Goal: Transaction & Acquisition: Purchase product/service

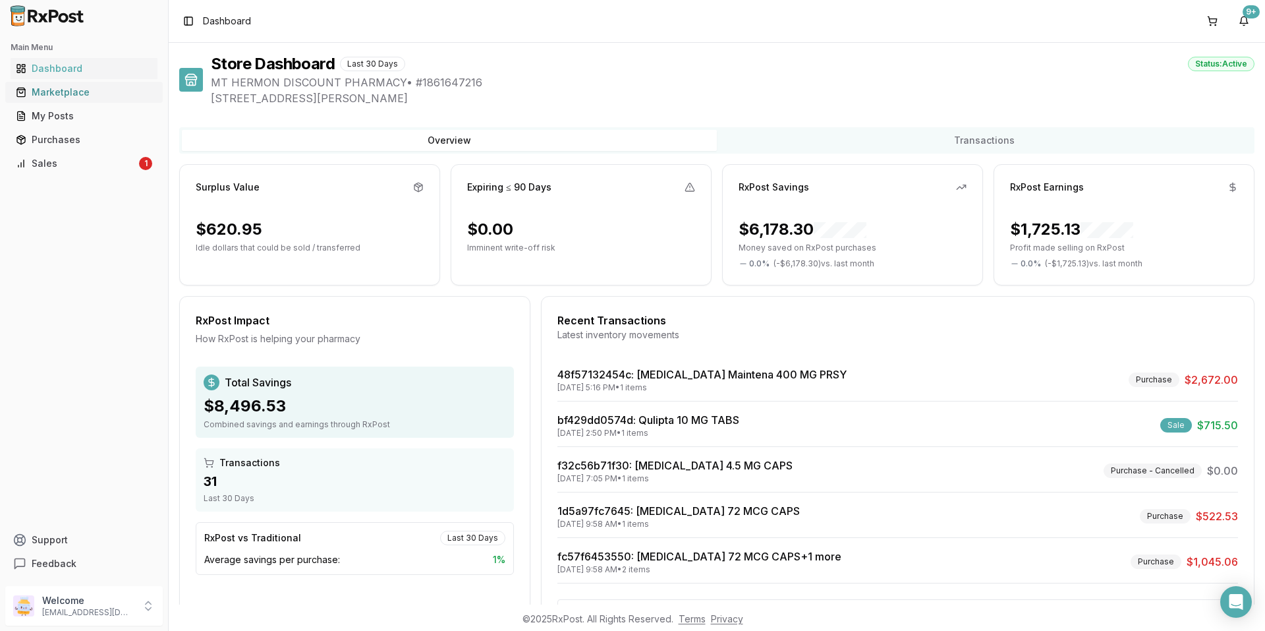
click at [76, 97] on div "Marketplace" at bounding box center [84, 92] width 136 height 13
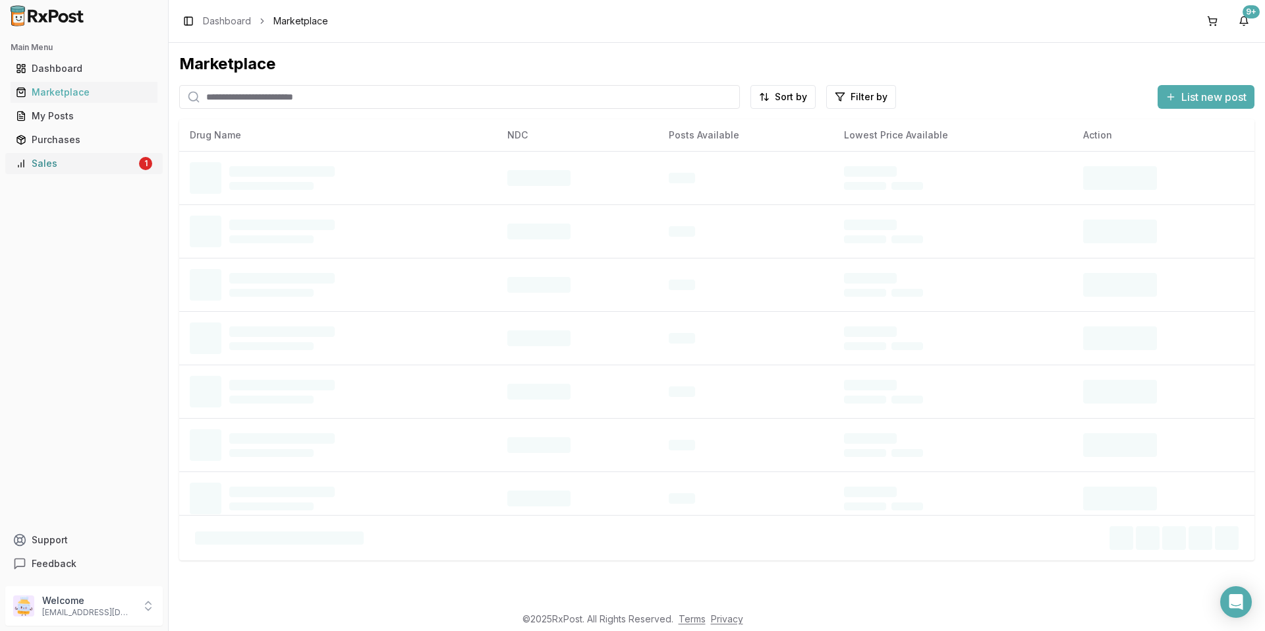
click at [47, 161] on div "Sales" at bounding box center [76, 163] width 121 height 13
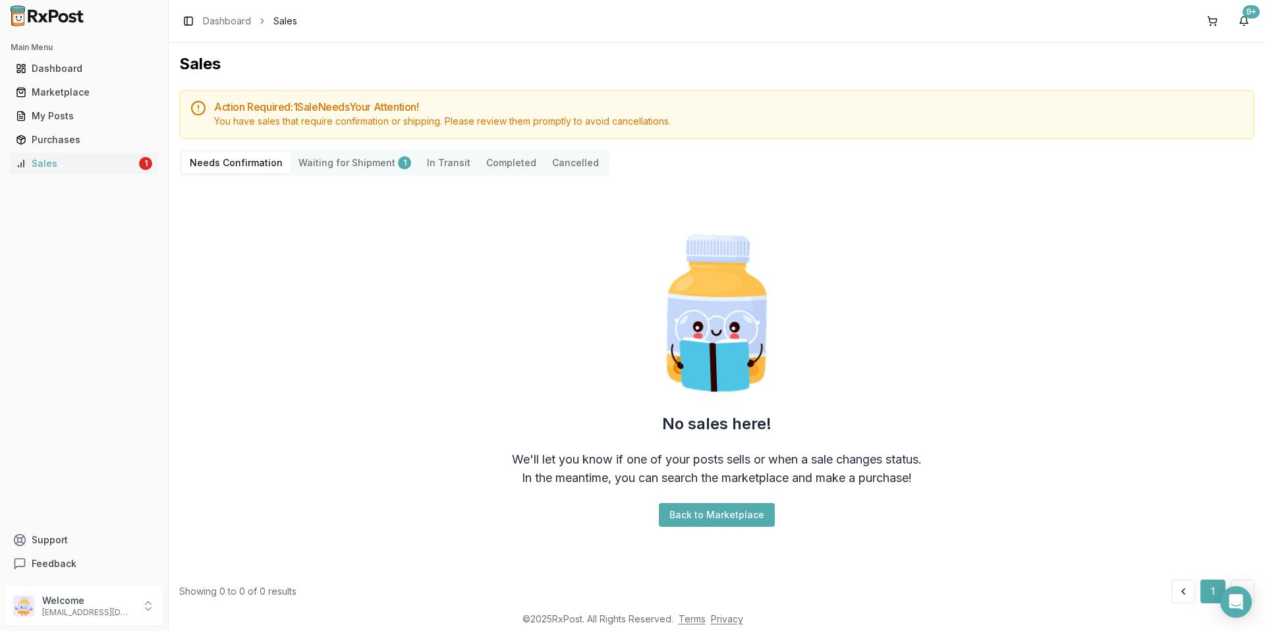
click at [364, 167] on Shipment "Waiting for Shipment 1" at bounding box center [355, 162] width 129 height 21
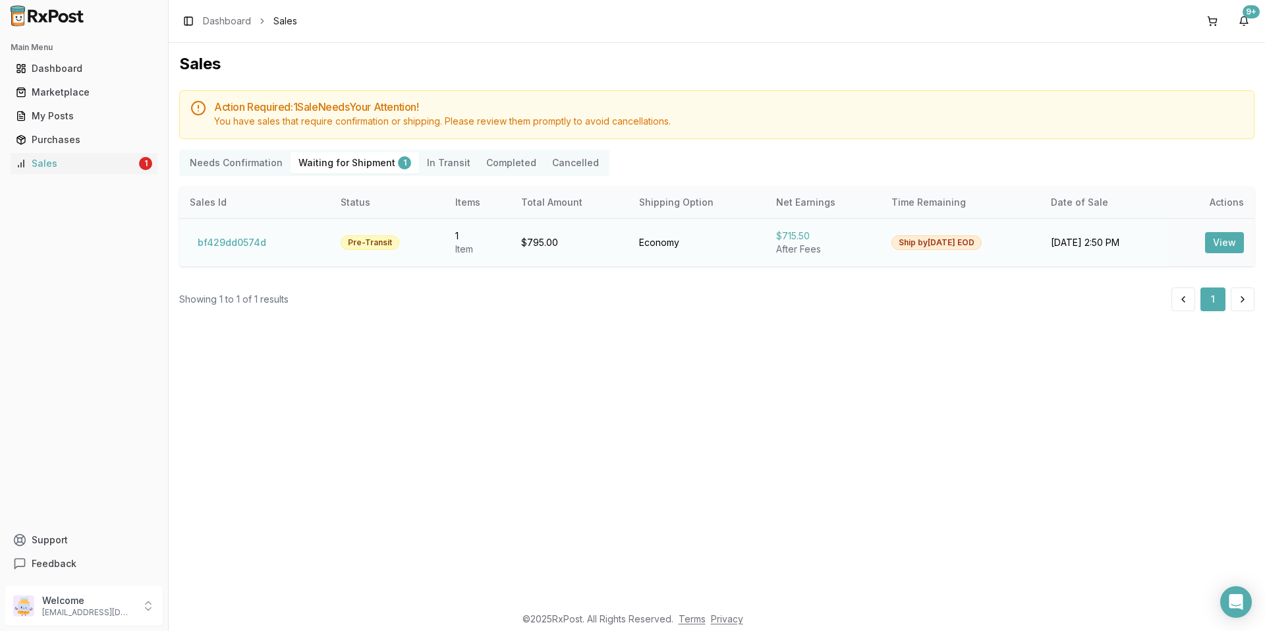
click at [1219, 238] on button "View" at bounding box center [1224, 242] width 39 height 21
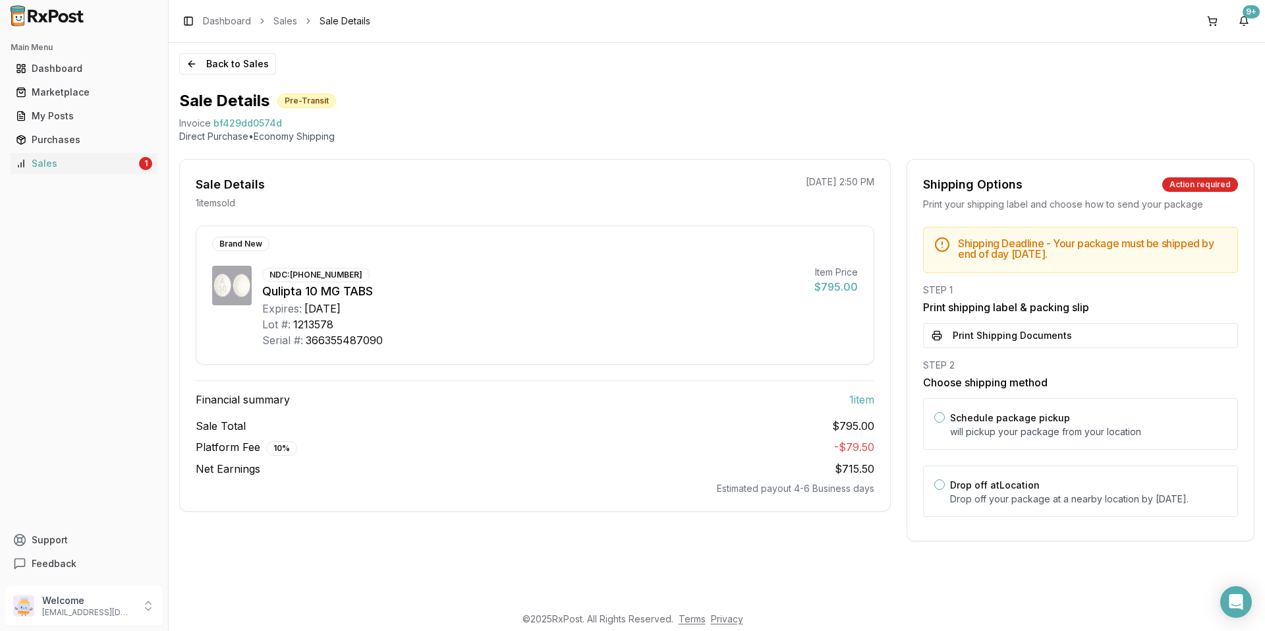
click at [442, 296] on div "Qulipta 10 MG TABS" at bounding box center [533, 291] width 542 height 18
click at [484, 305] on div "Expires: [DATE]" at bounding box center [533, 309] width 542 height 16
click at [392, 266] on div "NDC: [PHONE_NUMBER] Qulipta 10 MG TABS Expires: [DATE] Lot #: 1213578 Serial #:…" at bounding box center [533, 307] width 542 height 82
click at [413, 314] on div "Expires: [DATE]" at bounding box center [533, 309] width 542 height 16
click at [198, 63] on button "Back to Sales" at bounding box center [227, 63] width 97 height 21
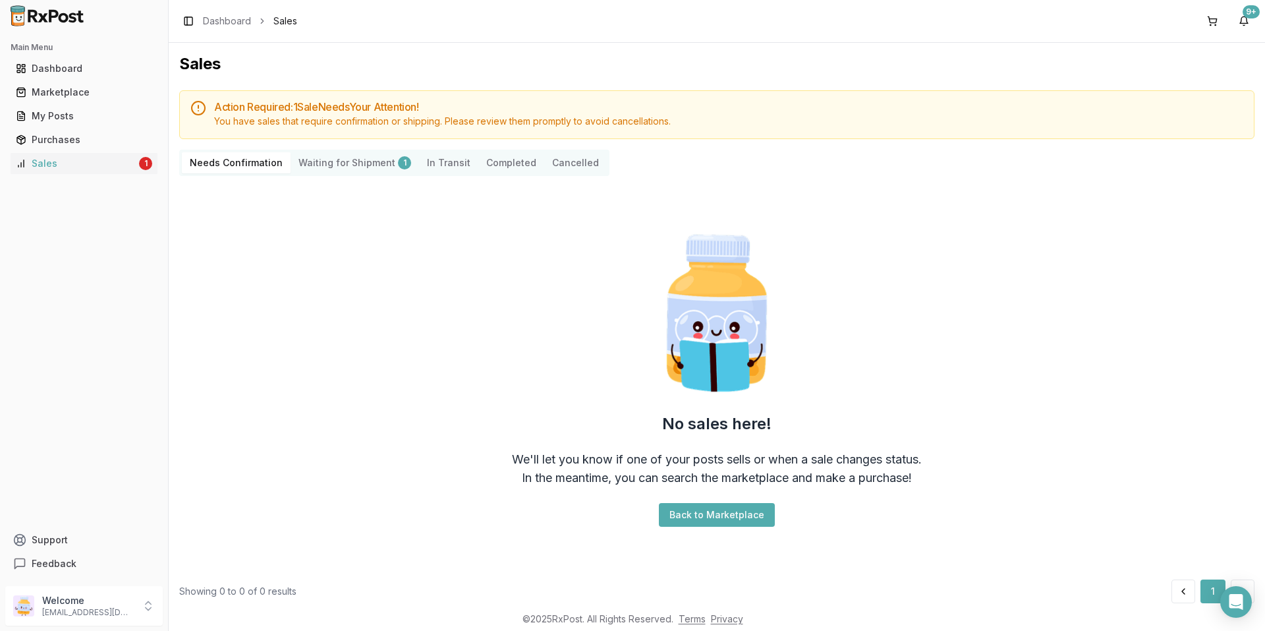
click at [353, 160] on Shipment "Waiting for Shipment 1" at bounding box center [355, 162] width 129 height 21
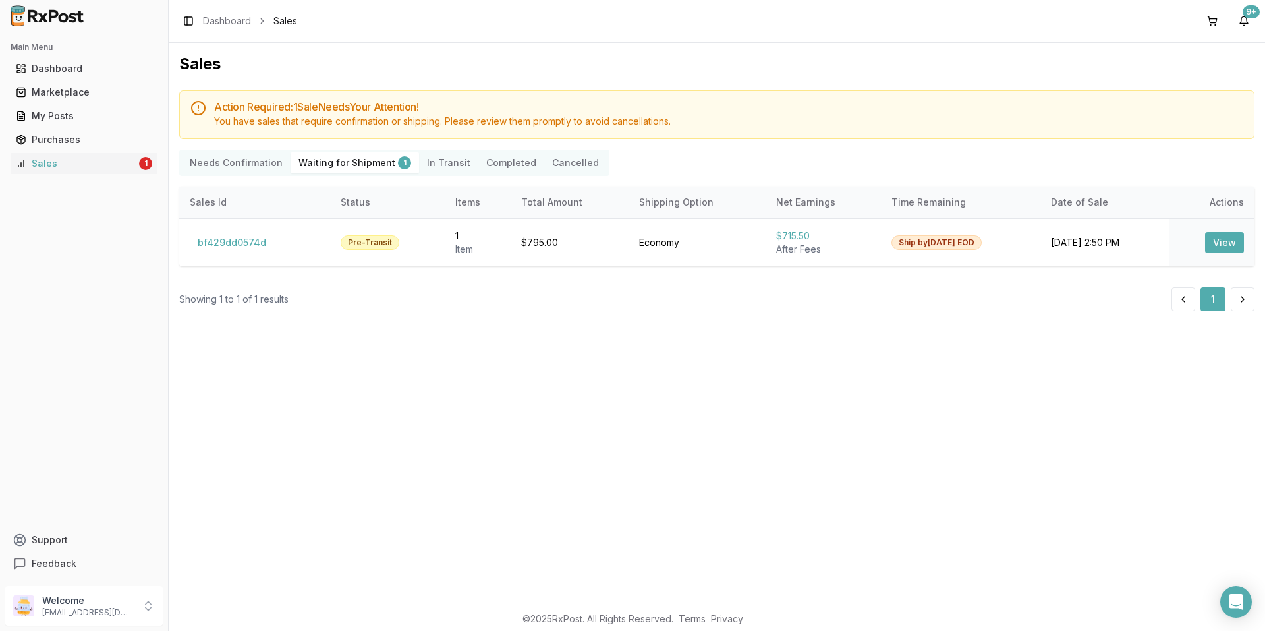
click at [548, 162] on button "Cancelled" at bounding box center [575, 162] width 63 height 21
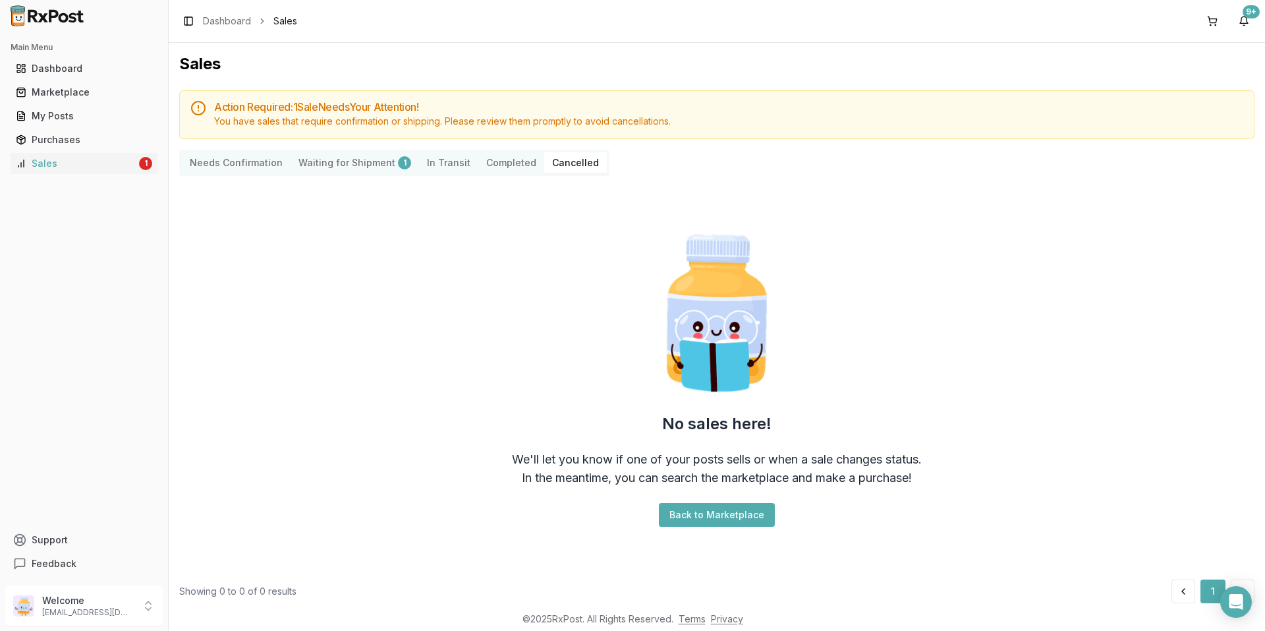
click at [339, 160] on Shipment "Waiting for Shipment 1" at bounding box center [355, 162] width 129 height 21
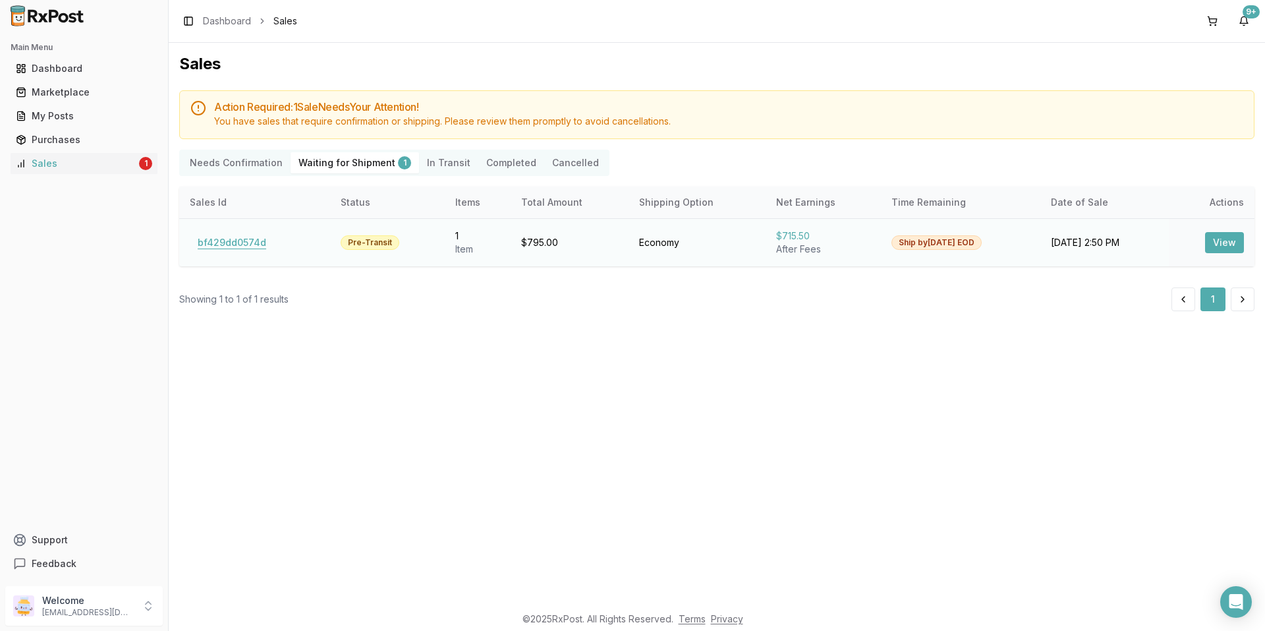
click at [212, 243] on button "bf429dd0574d" at bounding box center [232, 242] width 84 height 21
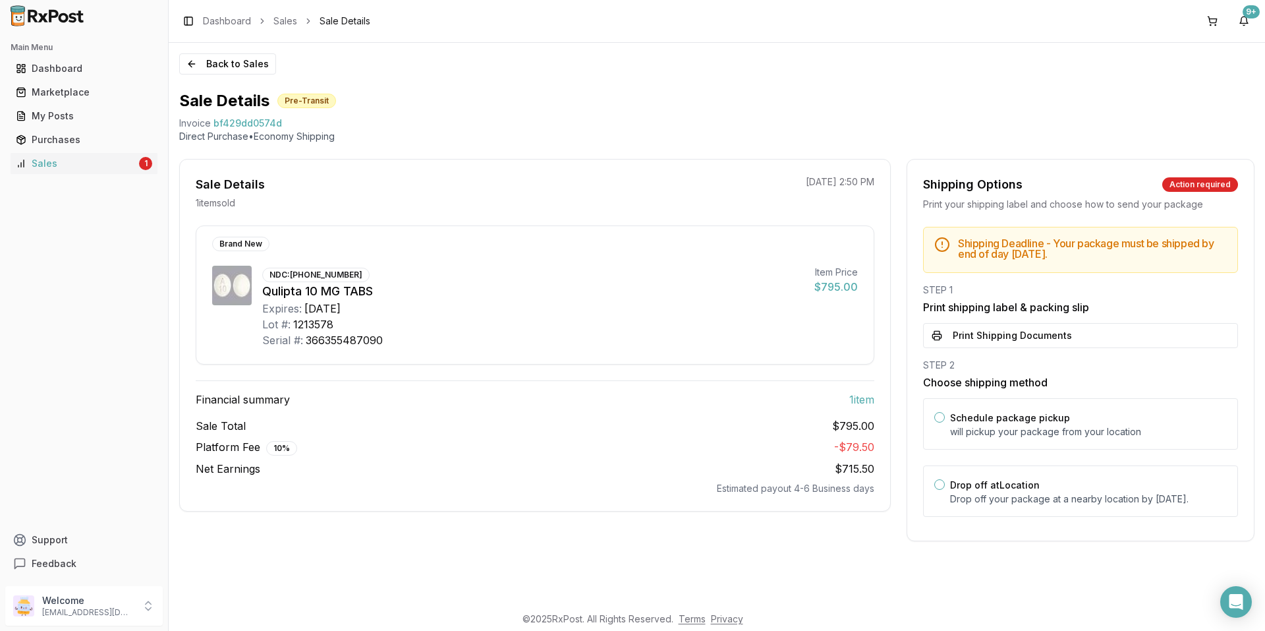
drag, startPoint x: 801, startPoint y: 504, endPoint x: 821, endPoint y: 508, distance: 19.7
click at [821, 508] on div "Sale Details 1 item sold [DATE] 2:50 PM Brand New NDC: [PHONE_NUMBER] Qulipta 1…" at bounding box center [535, 335] width 712 height 353
click at [890, 517] on div "Sale Details 1 item sold [DATE] 2:50 PM Brand New NDC: [PHONE_NUMBER] Qulipta 1…" at bounding box center [535, 350] width 712 height 382
click at [34, 86] on div "Marketplace" at bounding box center [84, 92] width 136 height 13
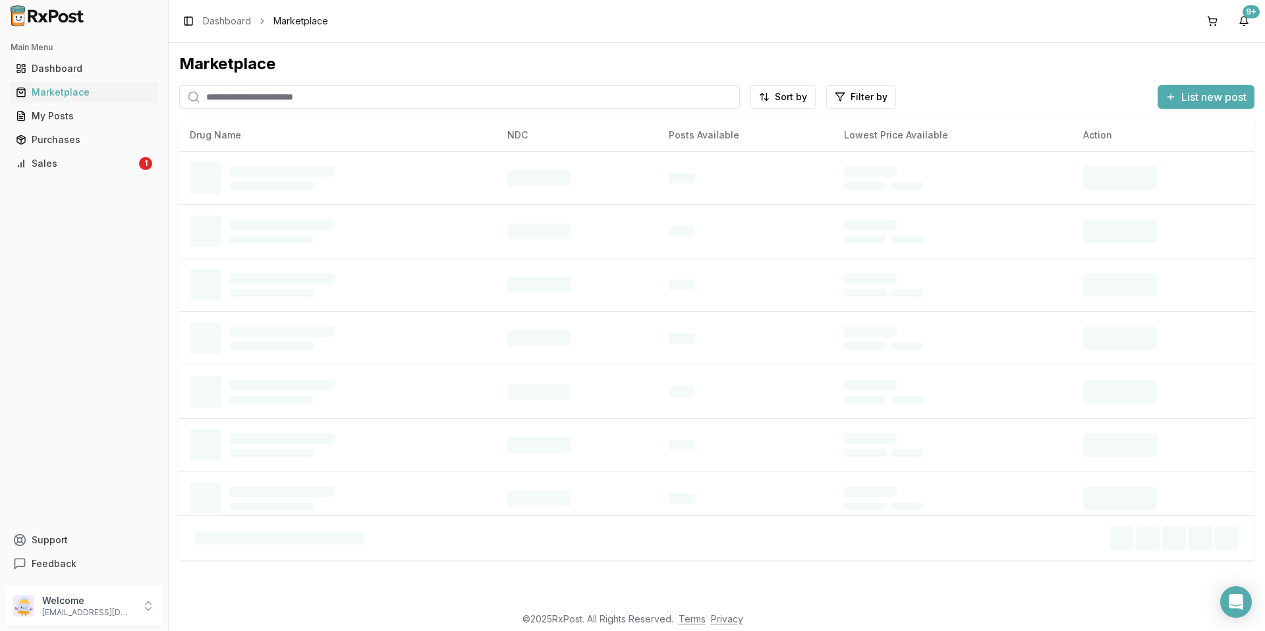
click at [349, 97] on input "search" at bounding box center [459, 97] width 561 height 24
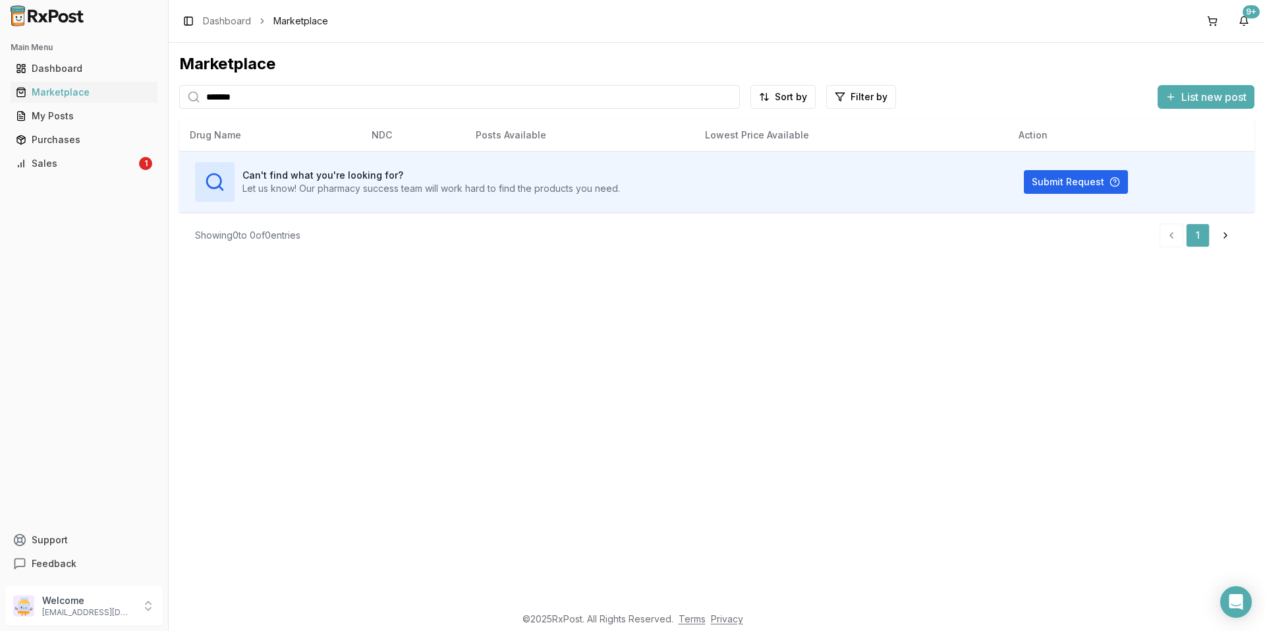
click at [354, 99] on input "*******" at bounding box center [459, 97] width 561 height 24
click at [334, 98] on input "*******" at bounding box center [459, 97] width 561 height 24
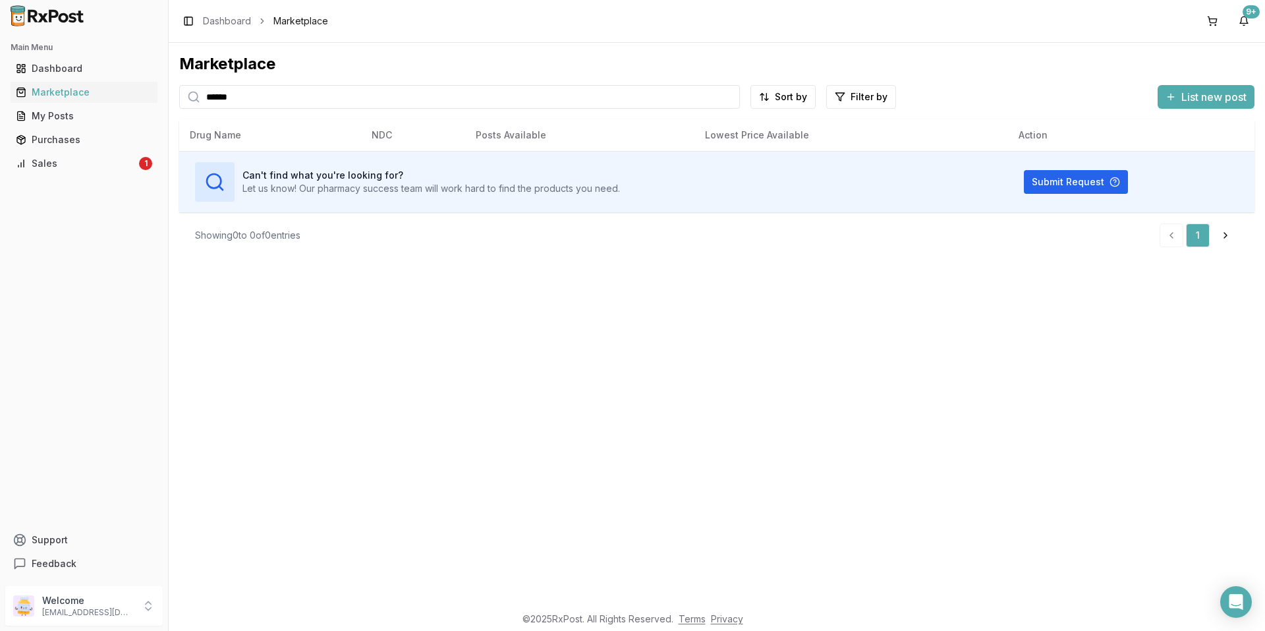
type input "*******"
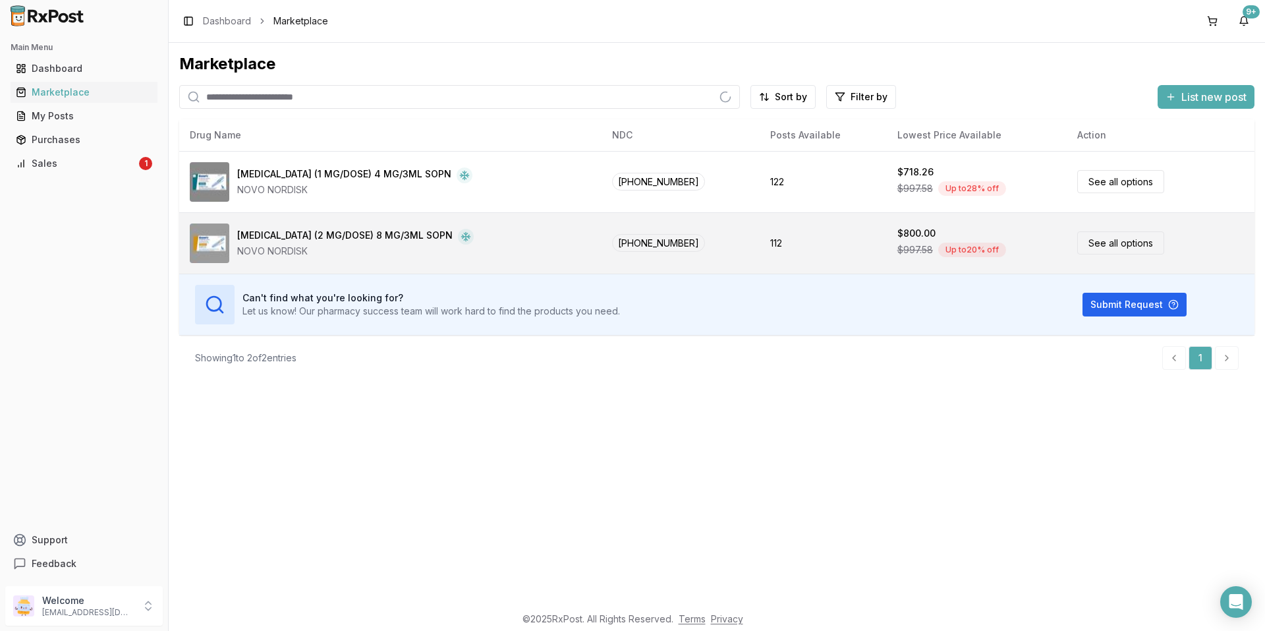
click at [1091, 239] on link "See all options" at bounding box center [1121, 242] width 87 height 23
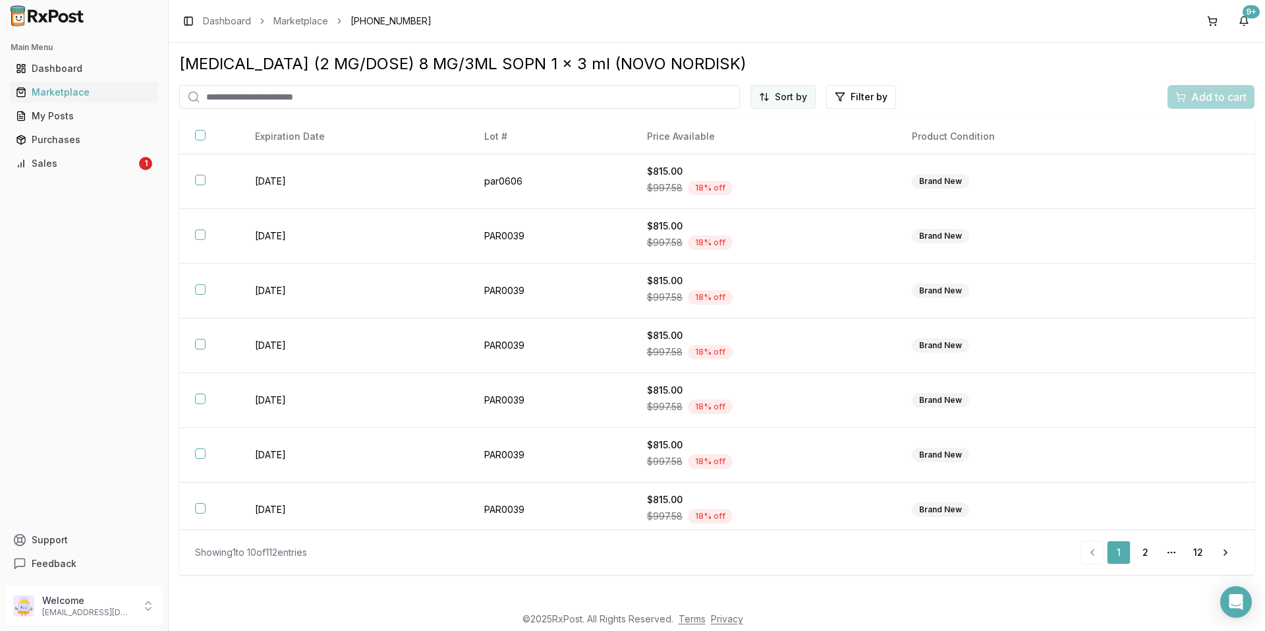
click at [795, 98] on html "Main Menu Dashboard Marketplace My Posts Purchases Sales 1 Support Feedback Wel…" at bounding box center [632, 315] width 1265 height 631
click at [755, 146] on div "Price (Low to High)" at bounding box center [751, 146] width 125 height 21
click at [960, 82] on div "[MEDICAL_DATA] (2 MG/DOSE) 8 MG/3ML SOPN 1 x 3 ml (NOVO NORDISK) Price (Low to …" at bounding box center [717, 313] width 1076 height 521
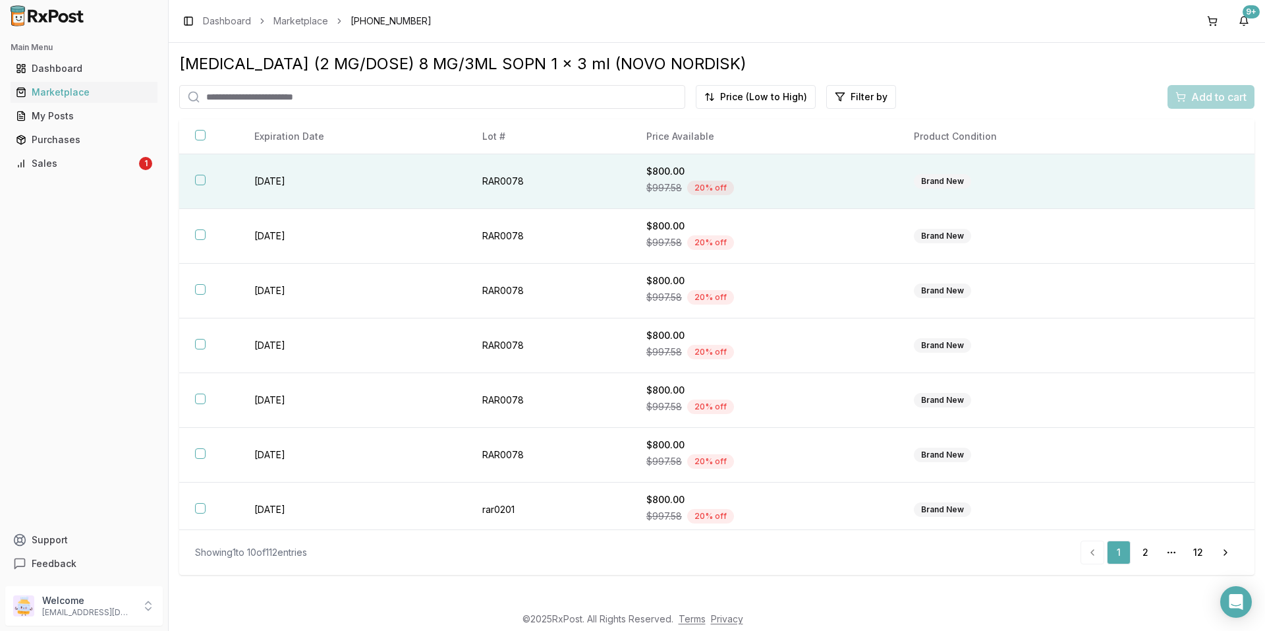
click at [755, 183] on div "$997.58 20 % off" at bounding box center [765, 188] width 236 height 20
click at [1208, 95] on span "Add to cart" at bounding box center [1219, 97] width 55 height 16
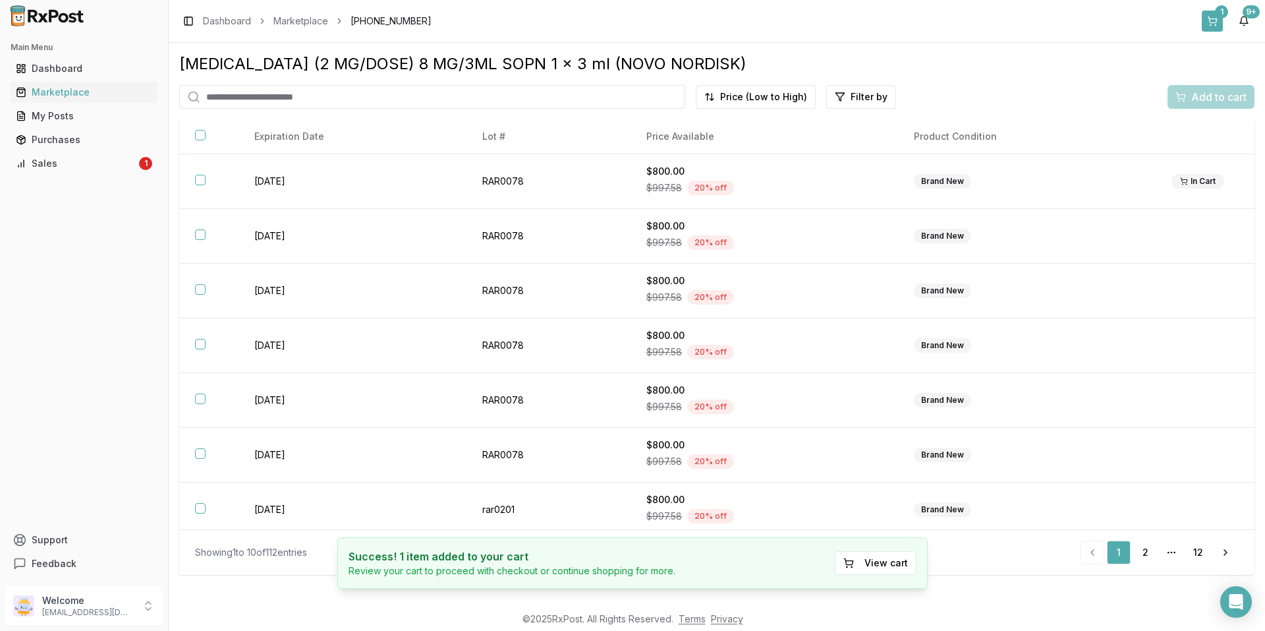
click at [1211, 22] on button "1" at bounding box center [1212, 21] width 21 height 21
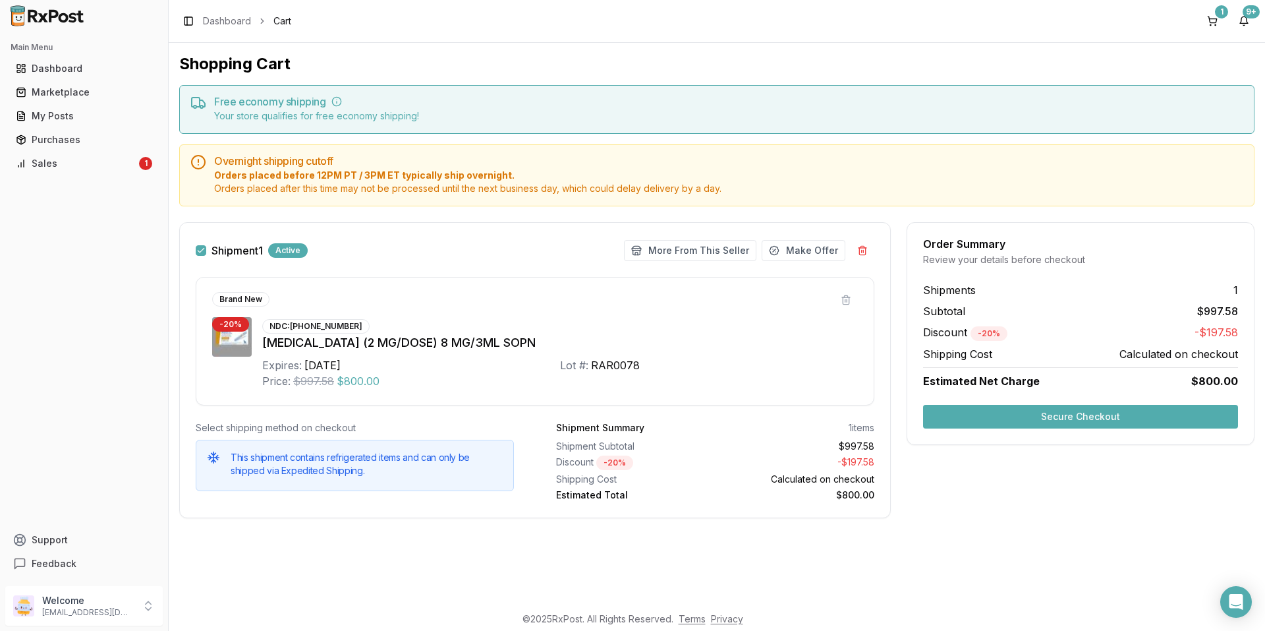
click at [545, 304] on div "Brand New" at bounding box center [524, 299] width 625 height 15
click at [948, 414] on button "Secure Checkout" at bounding box center [1080, 417] width 315 height 24
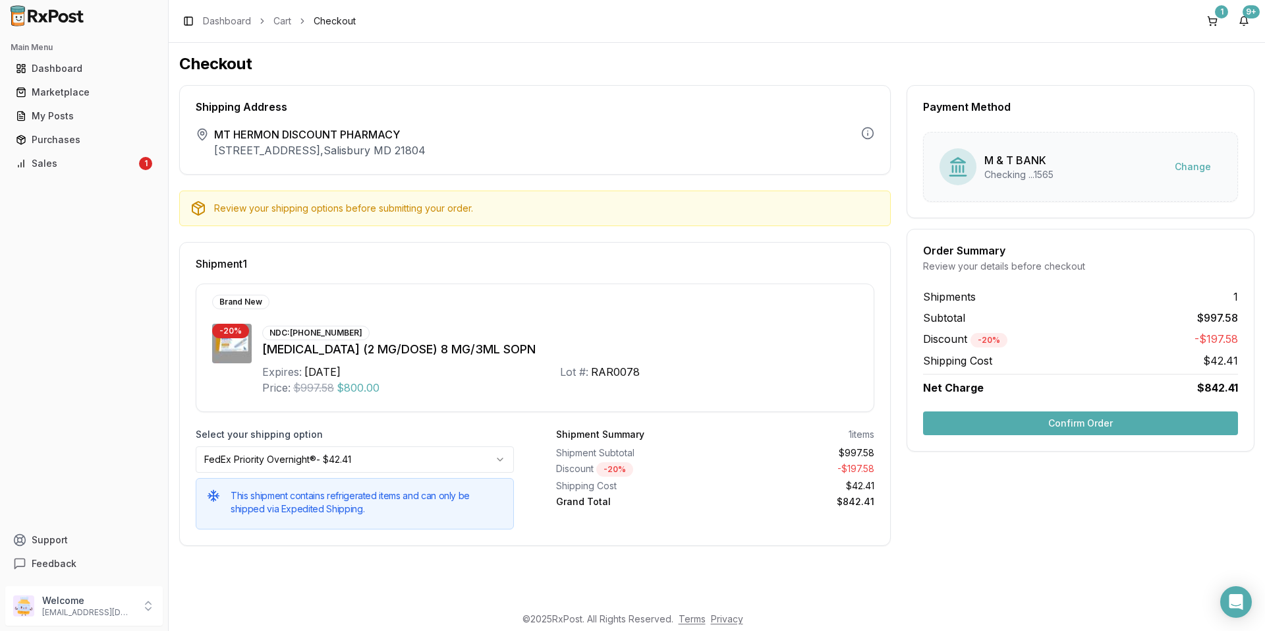
click at [451, 461] on html "Main Menu Dashboard Marketplace My Posts Purchases Sales 1 Support Feedback Wel…" at bounding box center [632, 315] width 1265 height 631
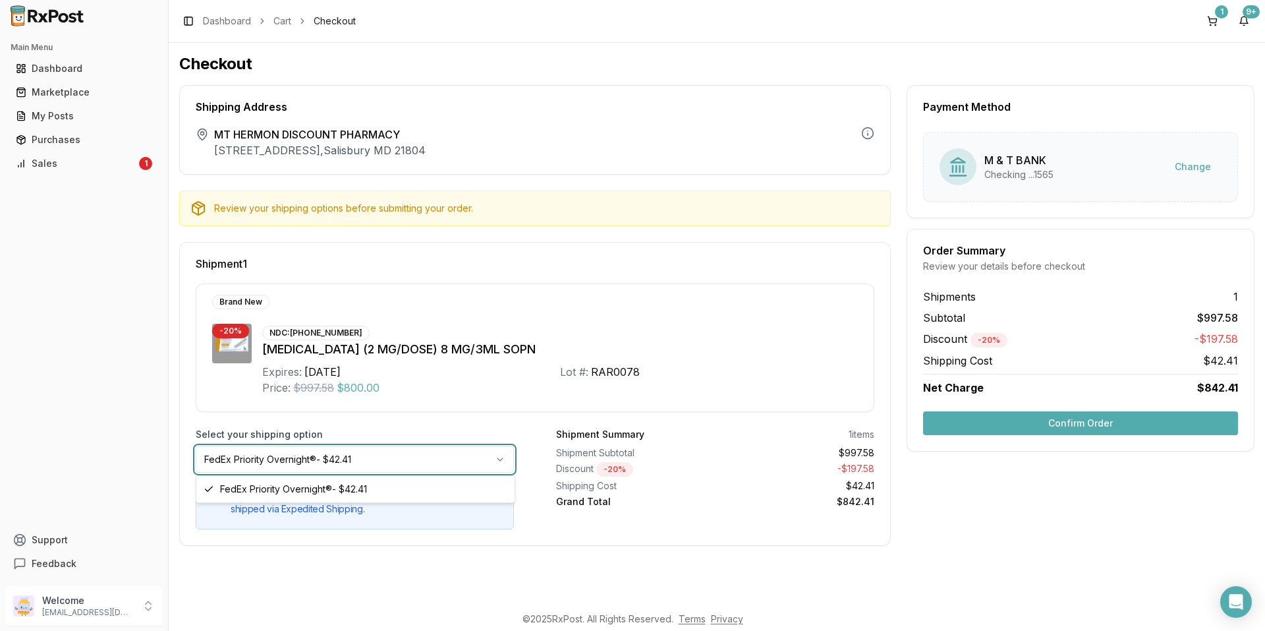
click at [451, 461] on html "Main Menu Dashboard Marketplace My Posts Purchases Sales 1 Support Feedback Wel…" at bounding box center [632, 315] width 1265 height 631
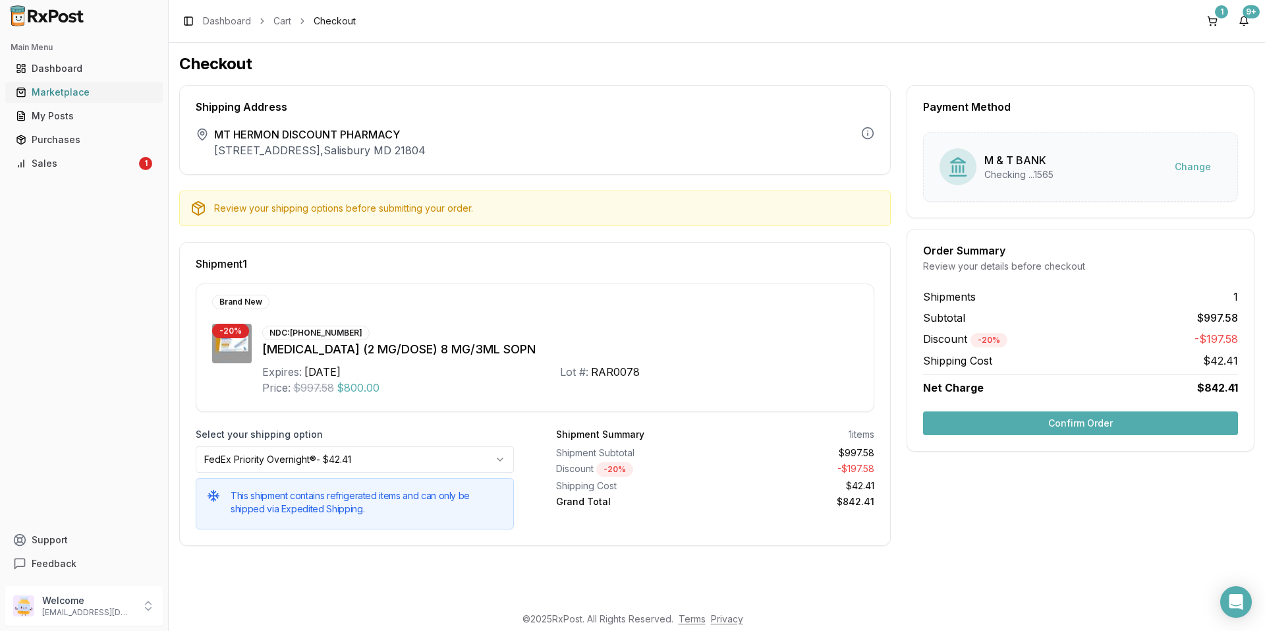
click at [60, 89] on div "Marketplace" at bounding box center [84, 92] width 136 height 13
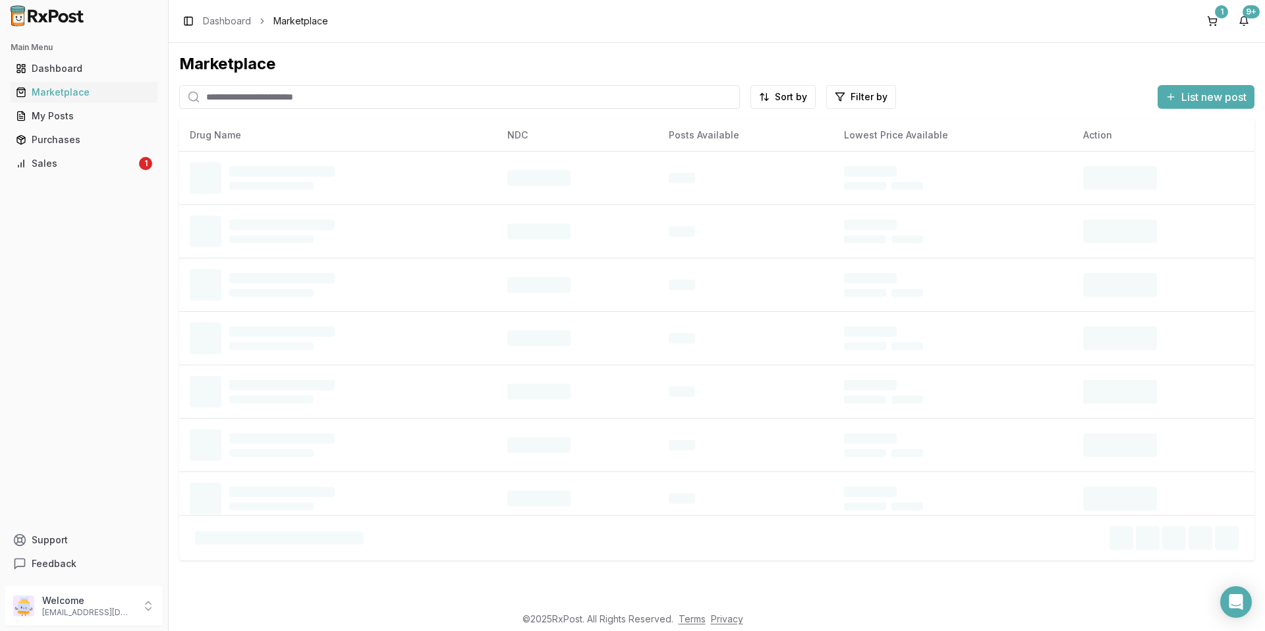
click at [271, 97] on input "search" at bounding box center [459, 97] width 561 height 24
type input "**********"
